Goal: Task Accomplishment & Management: Manage account settings

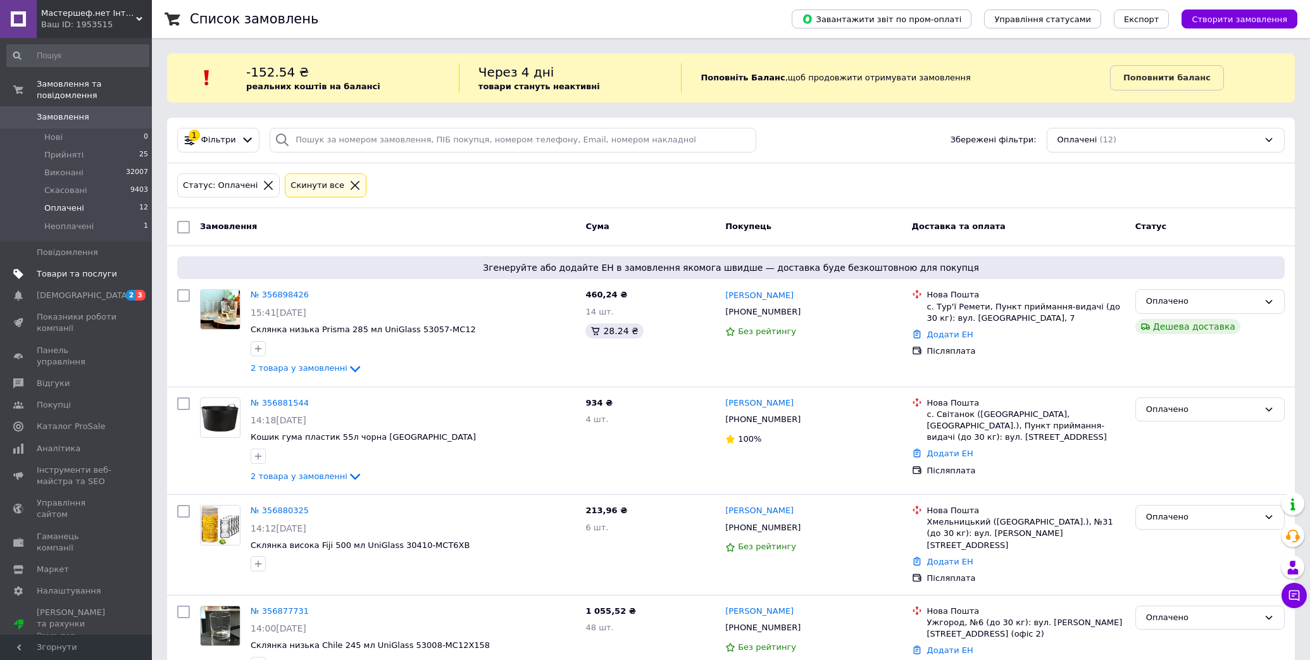
click at [59, 268] on span "Товари та послуги" at bounding box center [77, 273] width 80 height 11
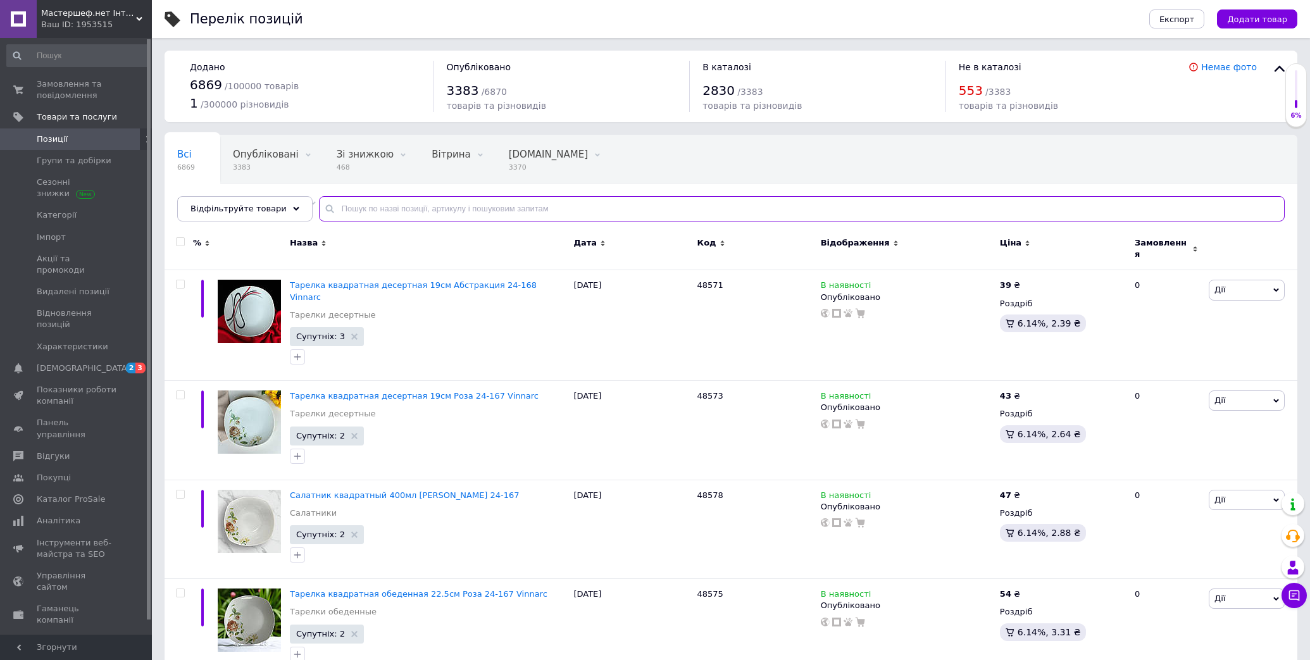
drag, startPoint x: 458, startPoint y: 220, endPoint x: 453, endPoint y: 213, distance: 9.1
paste input "MPZ-А/01"
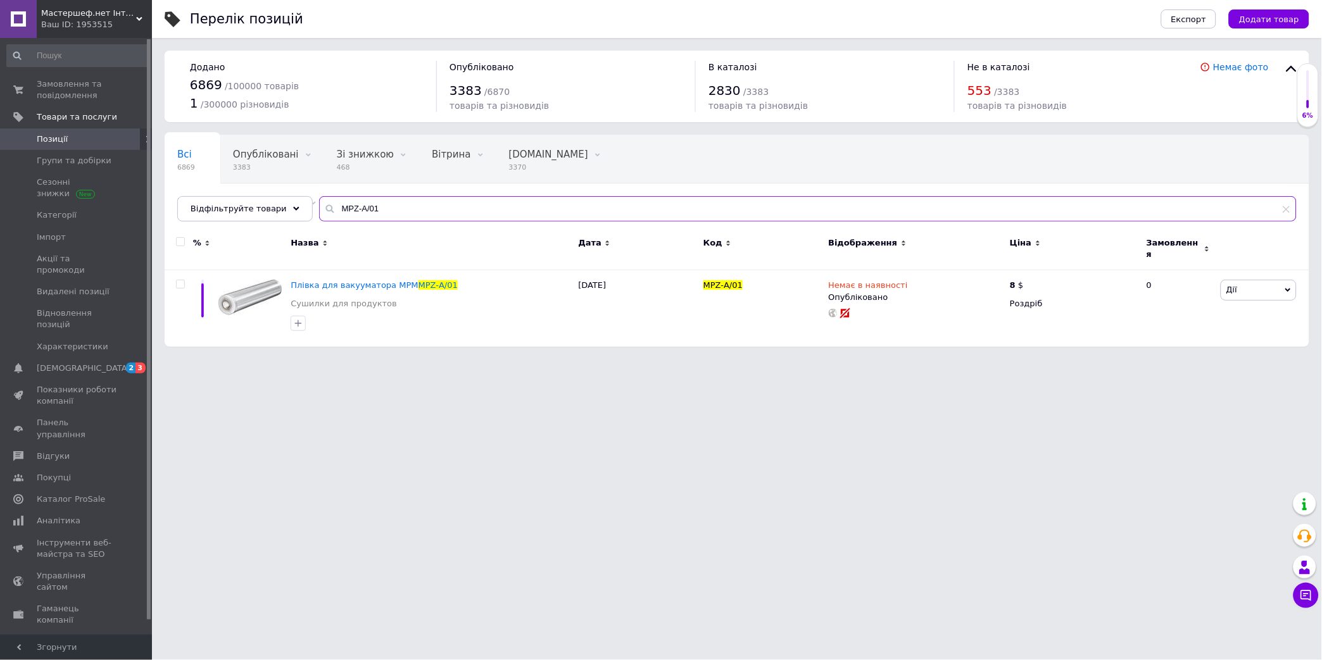
type input "MPZ-А/01"
click at [767, 360] on html "Мастершеф.нет Iнтернет магазин посуду та побутової техніки Ваш ID: 1953515 Сайт…" at bounding box center [661, 180] width 1322 height 360
click at [59, 87] on span "Замовлення та повідомлення" at bounding box center [77, 90] width 80 height 23
